Goal: Information Seeking & Learning: Learn about a topic

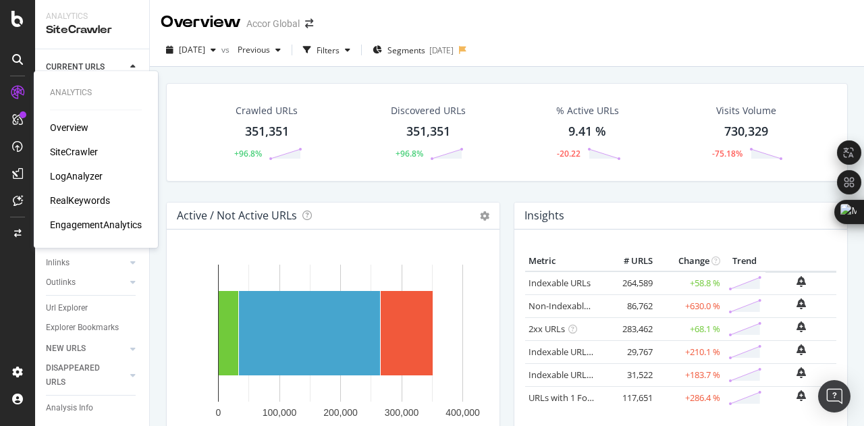
click at [72, 202] on div "RealKeywords" at bounding box center [80, 200] width 60 height 13
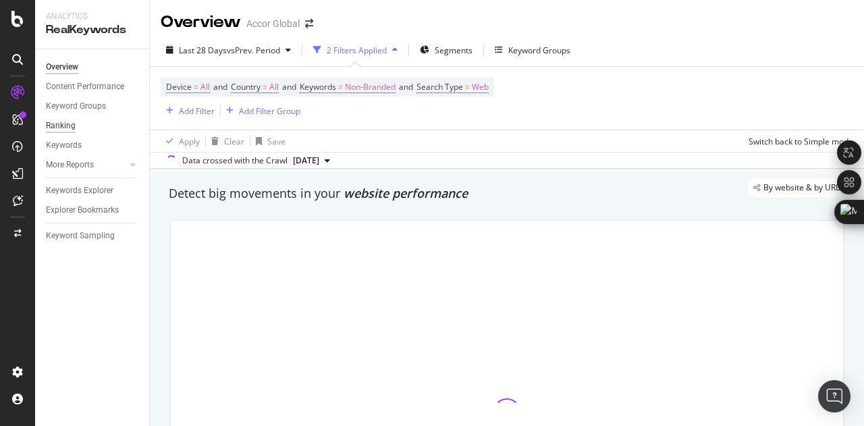
click at [67, 121] on div "Ranking" at bounding box center [61, 126] width 30 height 14
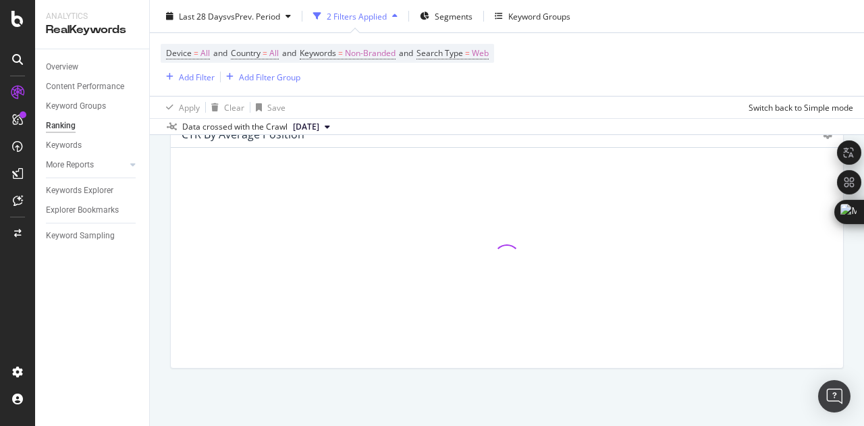
scroll to position [1443, 0]
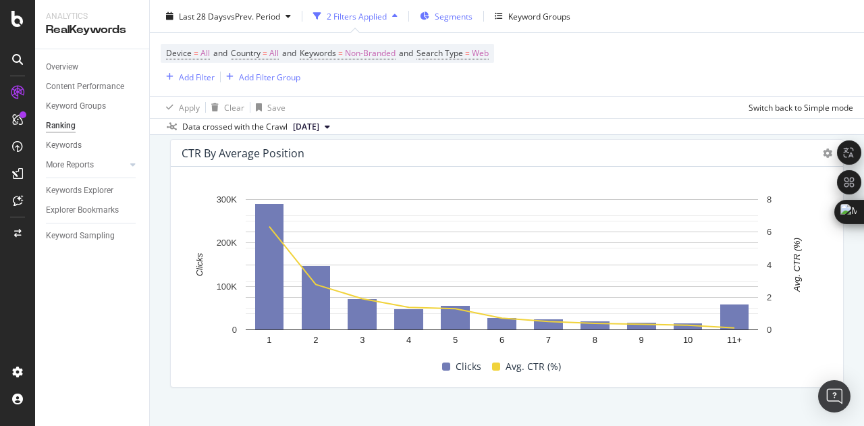
click at [451, 12] on span "Segments" at bounding box center [454, 15] width 38 height 11
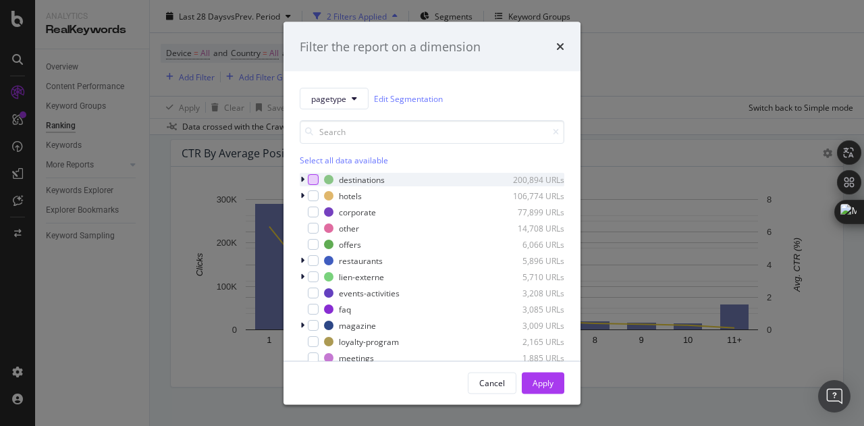
click at [311, 175] on div "modal" at bounding box center [313, 179] width 11 height 11
click at [304, 179] on icon "modal" at bounding box center [302, 179] width 4 height 8
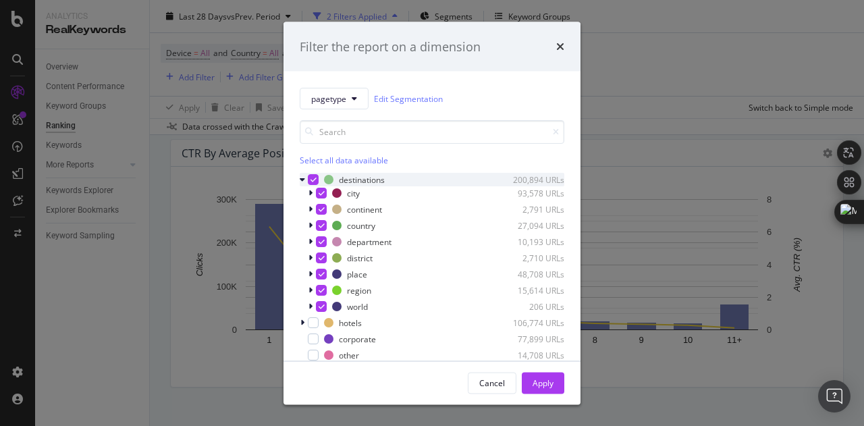
click at [314, 180] on icon "modal" at bounding box center [313, 179] width 6 height 7
click at [318, 188] on div "modal" at bounding box center [321, 193] width 11 height 11
click at [560, 384] on button "Apply" at bounding box center [543, 383] width 43 height 22
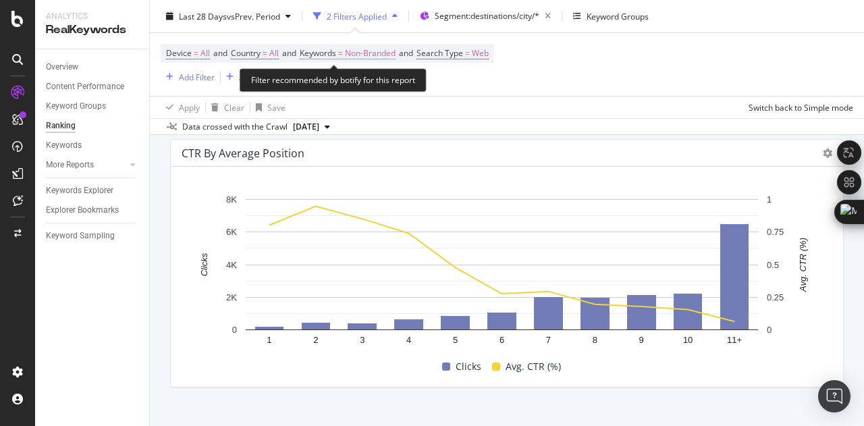
click at [336, 53] on span "Keywords" at bounding box center [318, 52] width 36 height 11
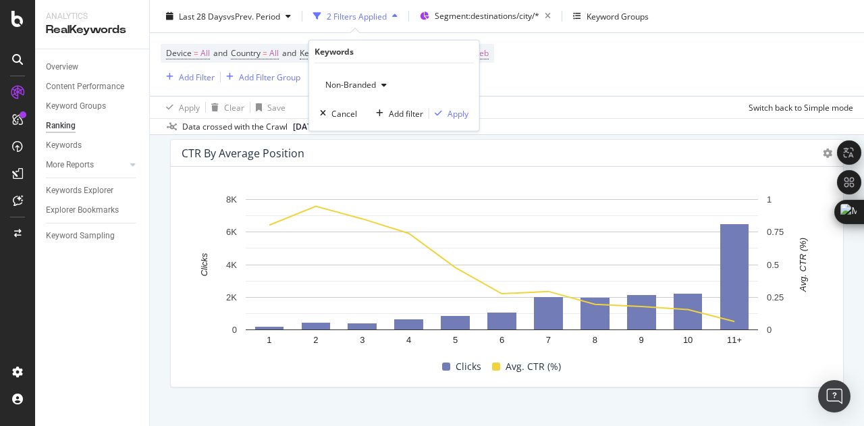
click at [384, 86] on icon "button" at bounding box center [383, 85] width 5 height 8
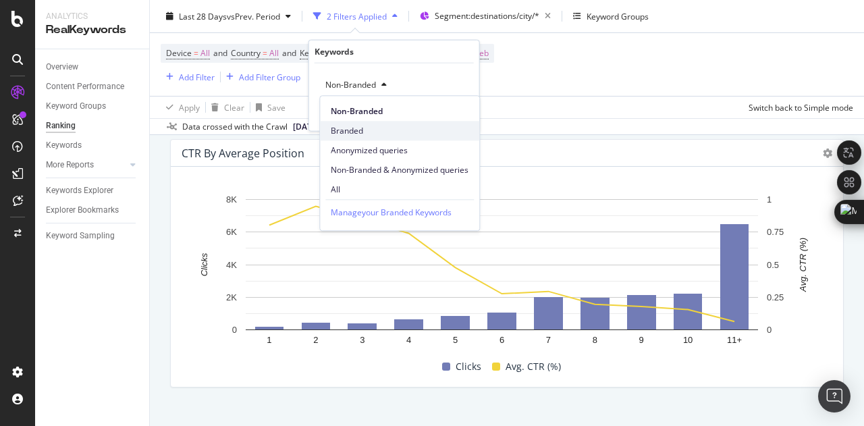
click at [369, 125] on span "Branded" at bounding box center [400, 131] width 138 height 12
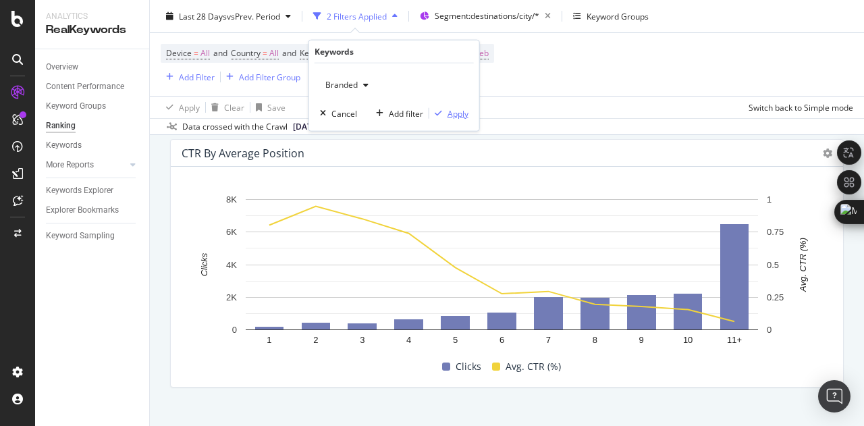
click at [454, 109] on div "Apply" at bounding box center [458, 112] width 21 height 11
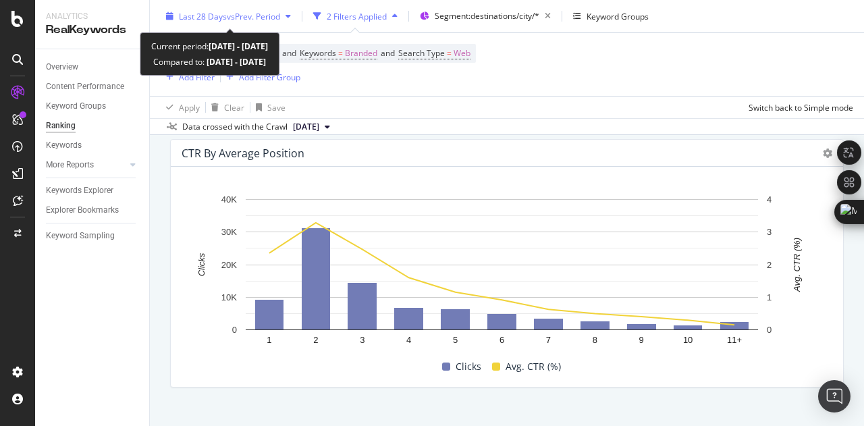
click at [209, 18] on span "Last 28 Days" at bounding box center [203, 15] width 48 height 11
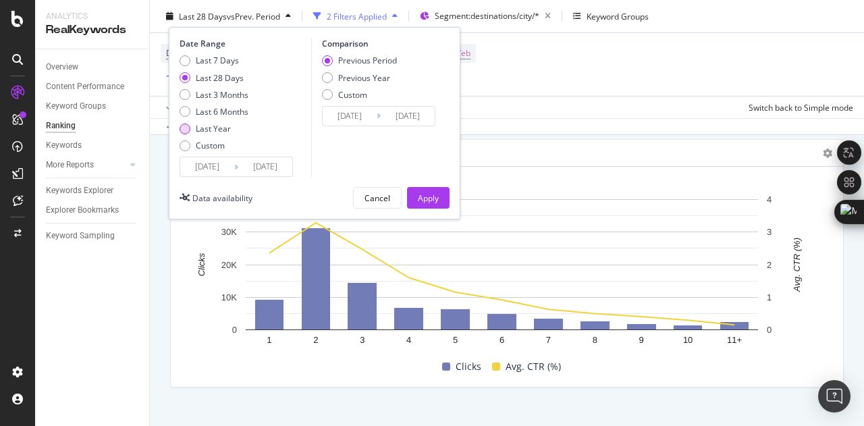
click at [209, 128] on div "Last Year" at bounding box center [213, 128] width 35 height 11
type input "[DATE]"
click at [215, 160] on input "[DATE]" at bounding box center [207, 166] width 54 height 19
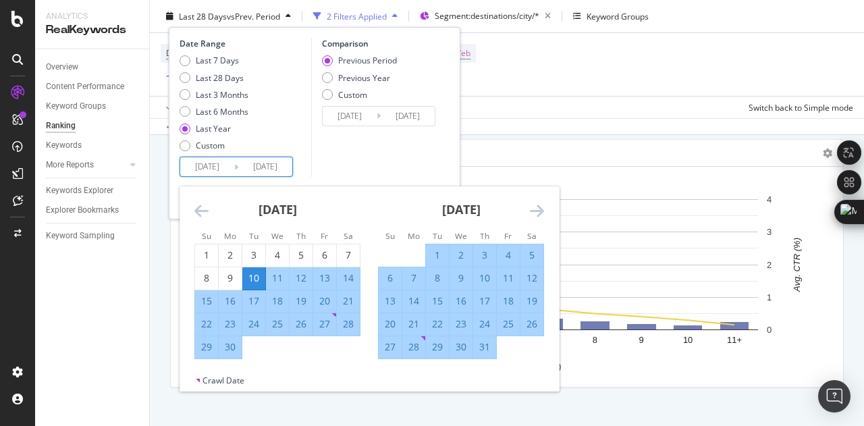
click at [196, 205] on icon "Move backward to switch to the previous month." at bounding box center [201, 210] width 14 height 16
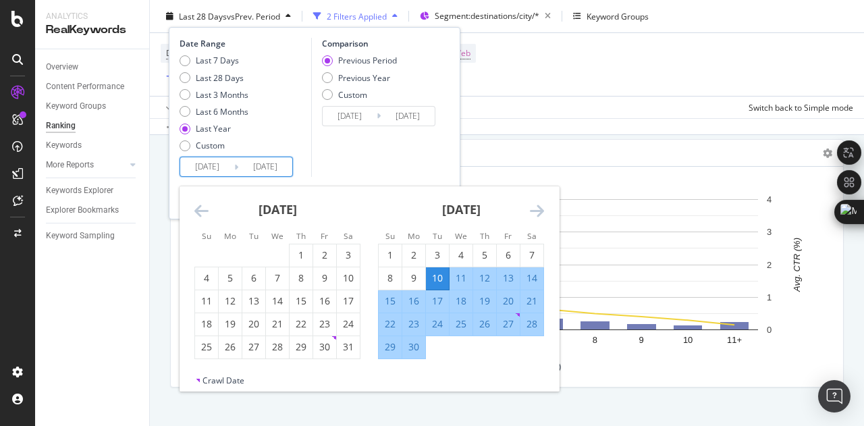
drag, startPoint x: 196, startPoint y: 205, endPoint x: 538, endPoint y: 145, distance: 347.3
click at [538, 145] on div "Ranking Accor Global Last 28 Days vs Prev. Period 2 Filters Applied Segment: de…" at bounding box center [507, 213] width 714 height 426
click at [535, 140] on div "CTR By Average Position" at bounding box center [507, 153] width 672 height 27
